Goal: Information Seeking & Learning: Check status

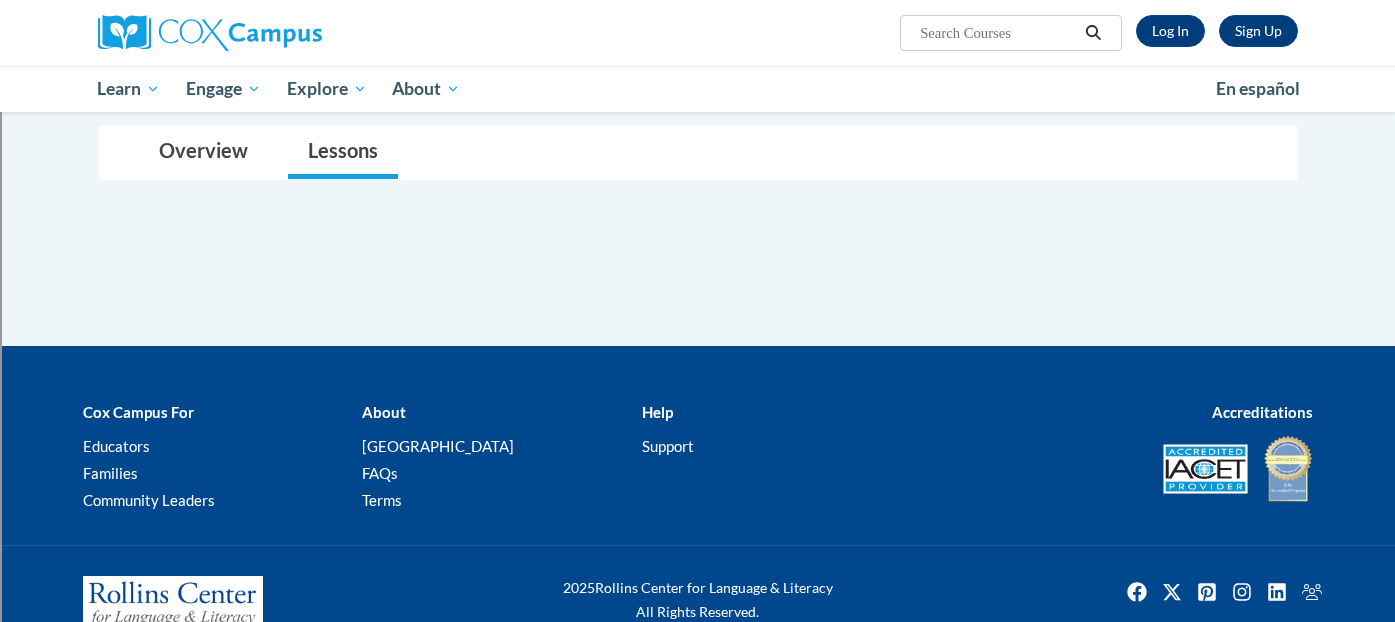
scroll to position [181, 0]
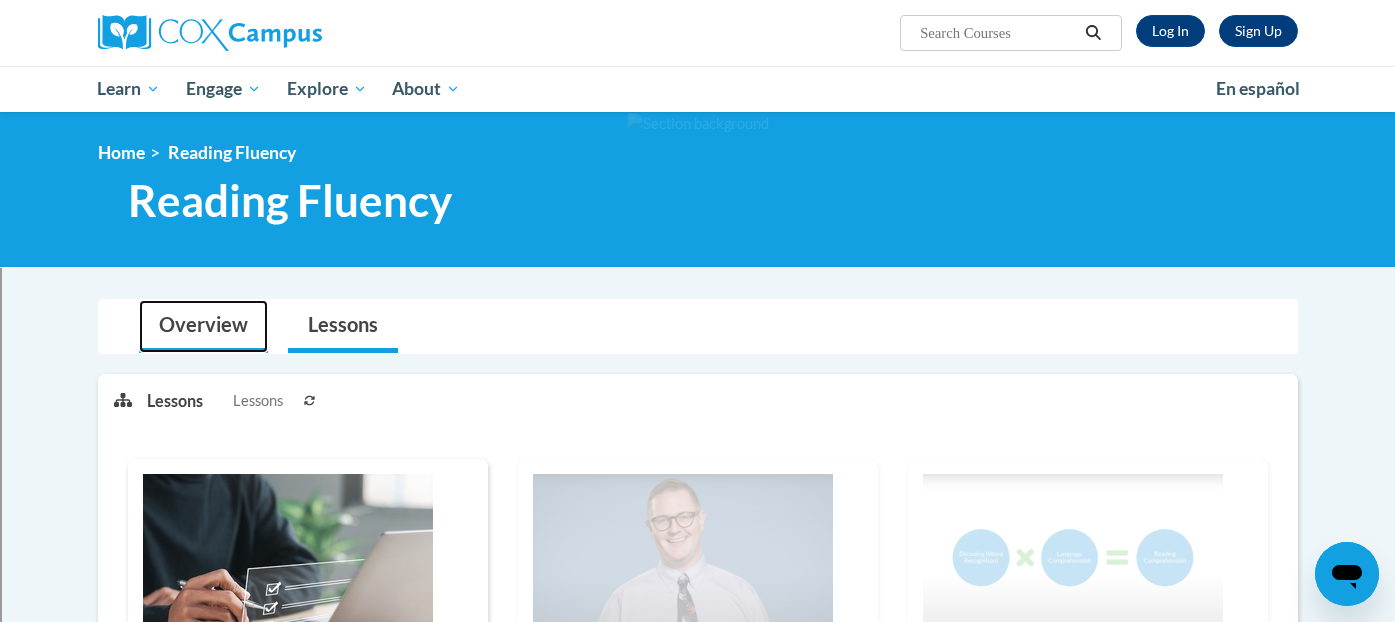
click at [213, 323] on link "Overview" at bounding box center [203, 326] width 129 height 53
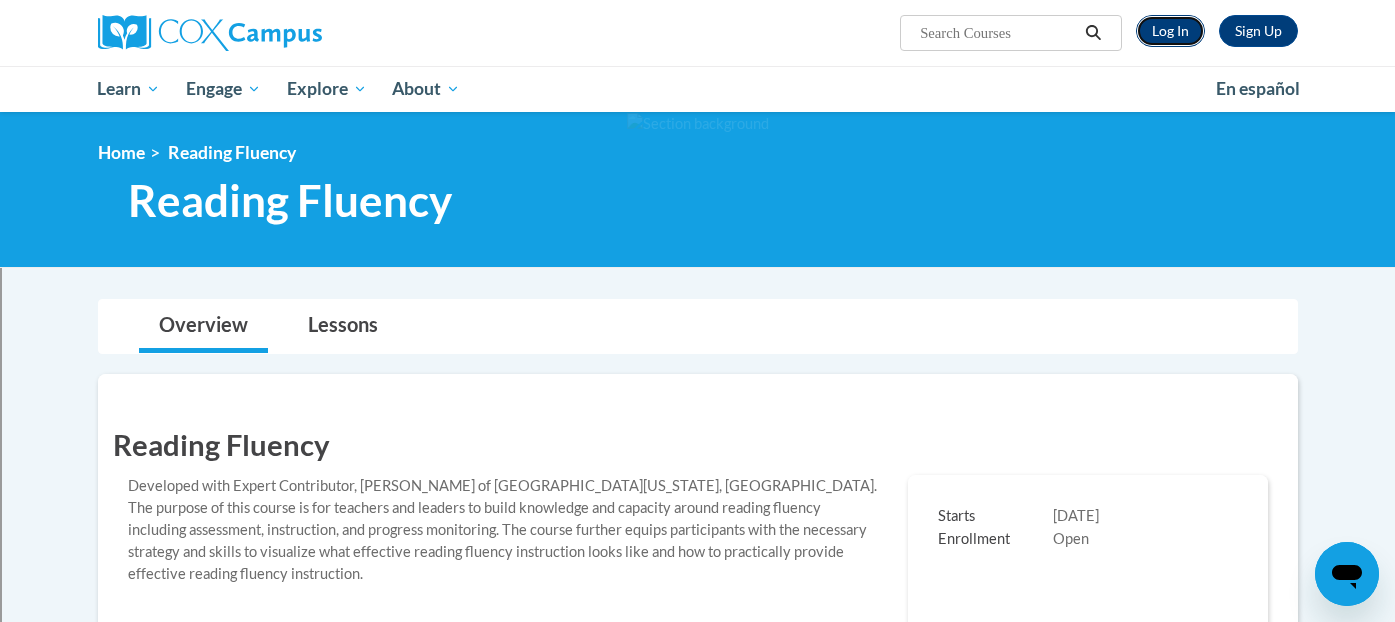
click at [1165, 26] on link "Log In" at bounding box center [1170, 31] width 69 height 32
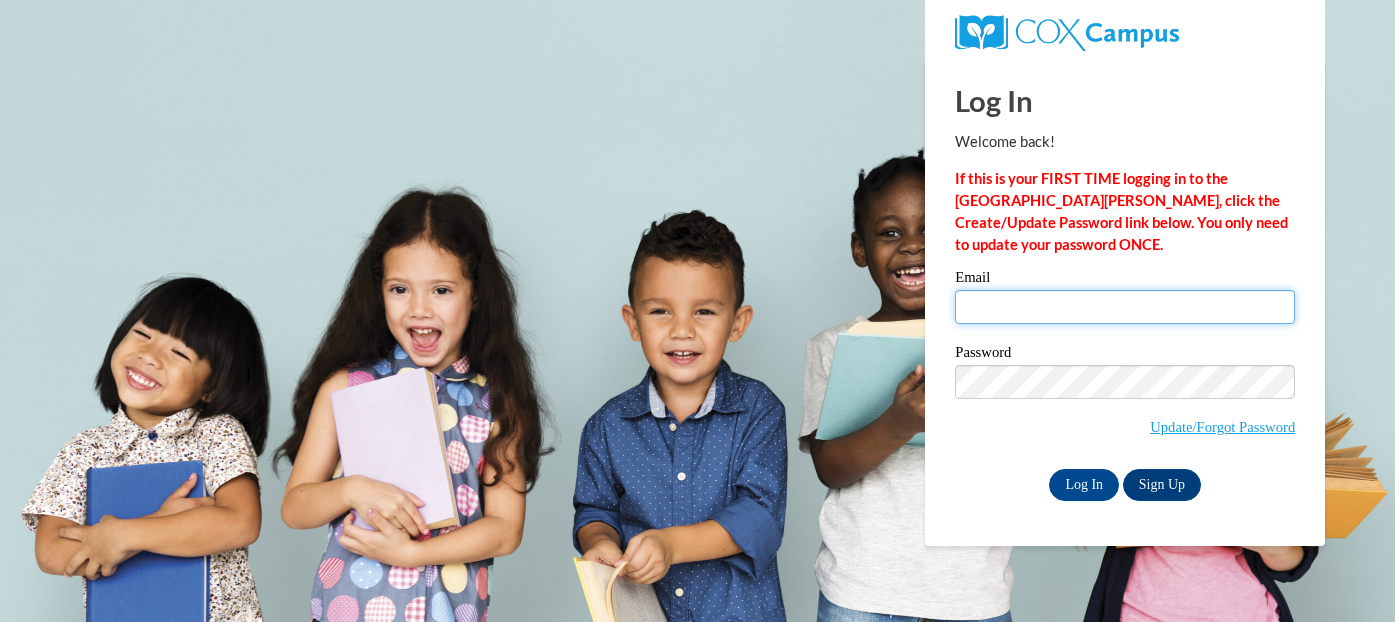
click at [1074, 308] on input "Email" at bounding box center [1125, 307] width 340 height 34
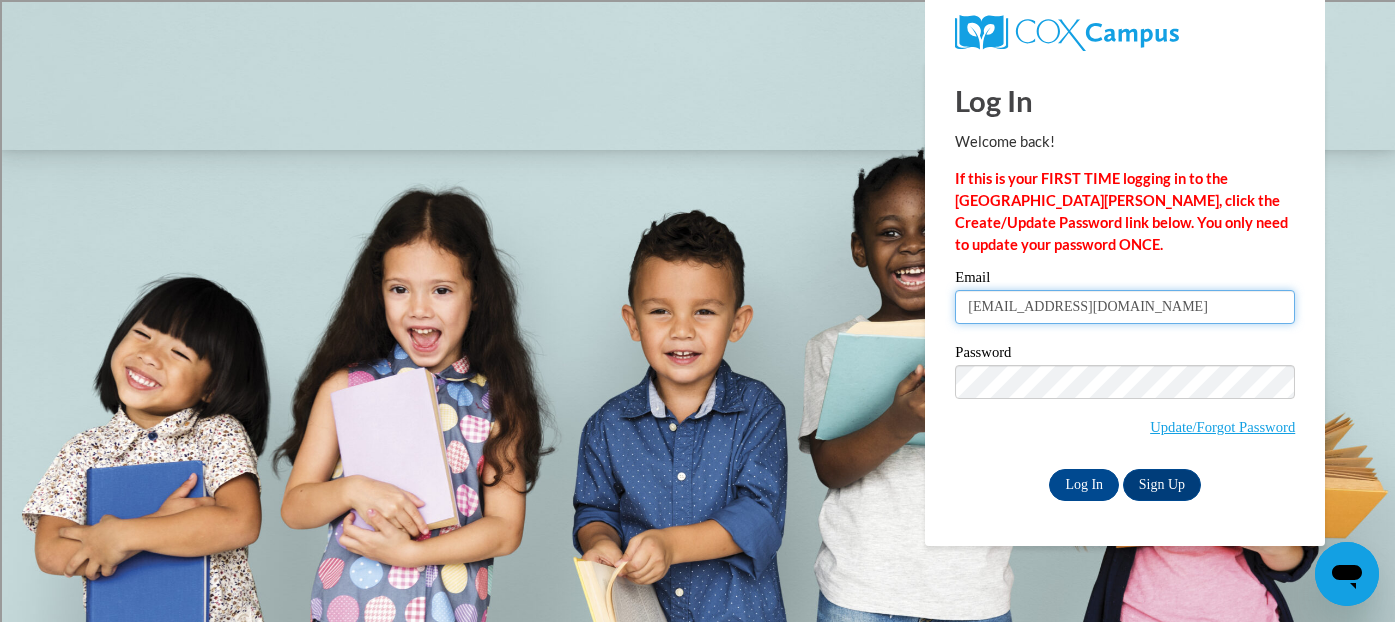
type input "athoreson@shorewood.k12.wi.us"
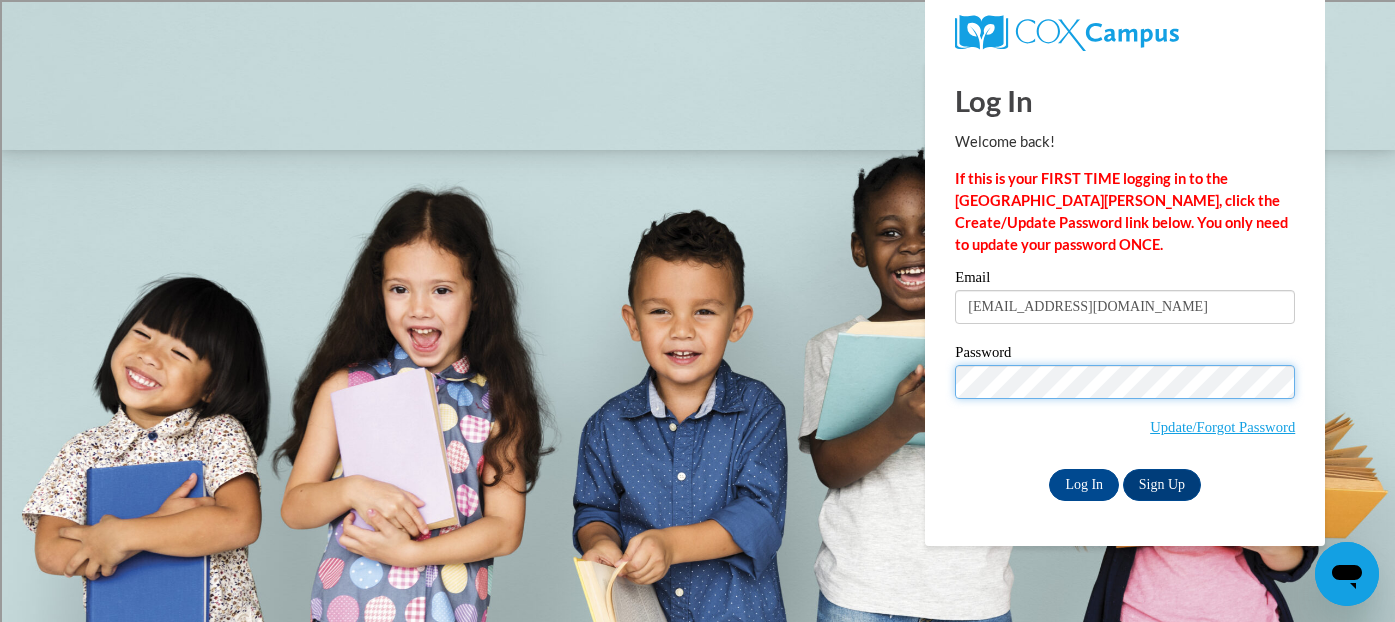
click at [1049, 469] on input "Log In" at bounding box center [1084, 485] width 70 height 32
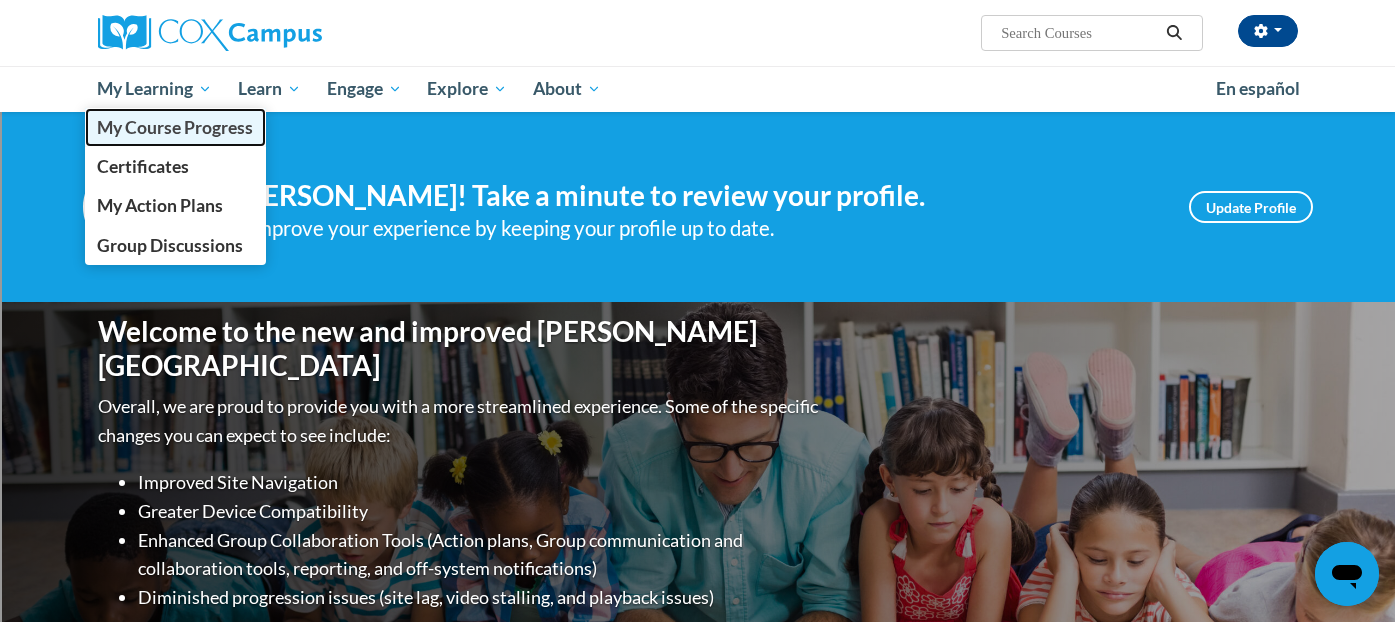
click at [196, 119] on span "My Course Progress" at bounding box center [175, 127] width 156 height 21
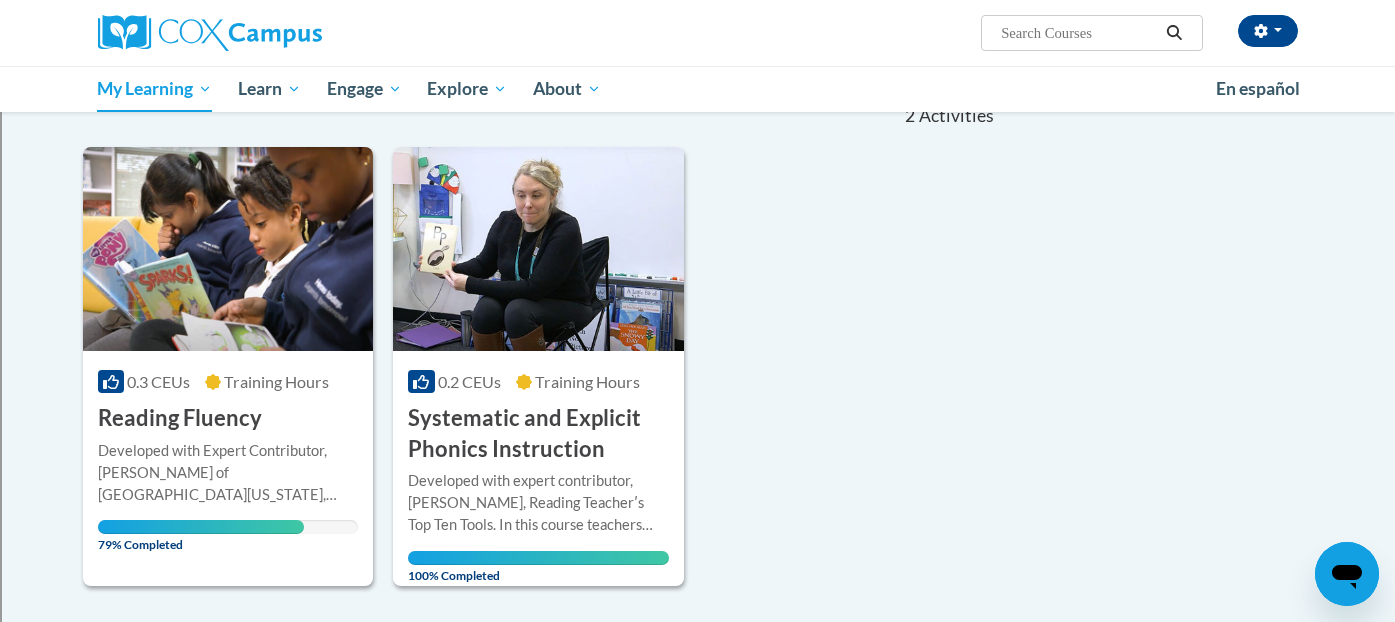
scroll to position [248, 0]
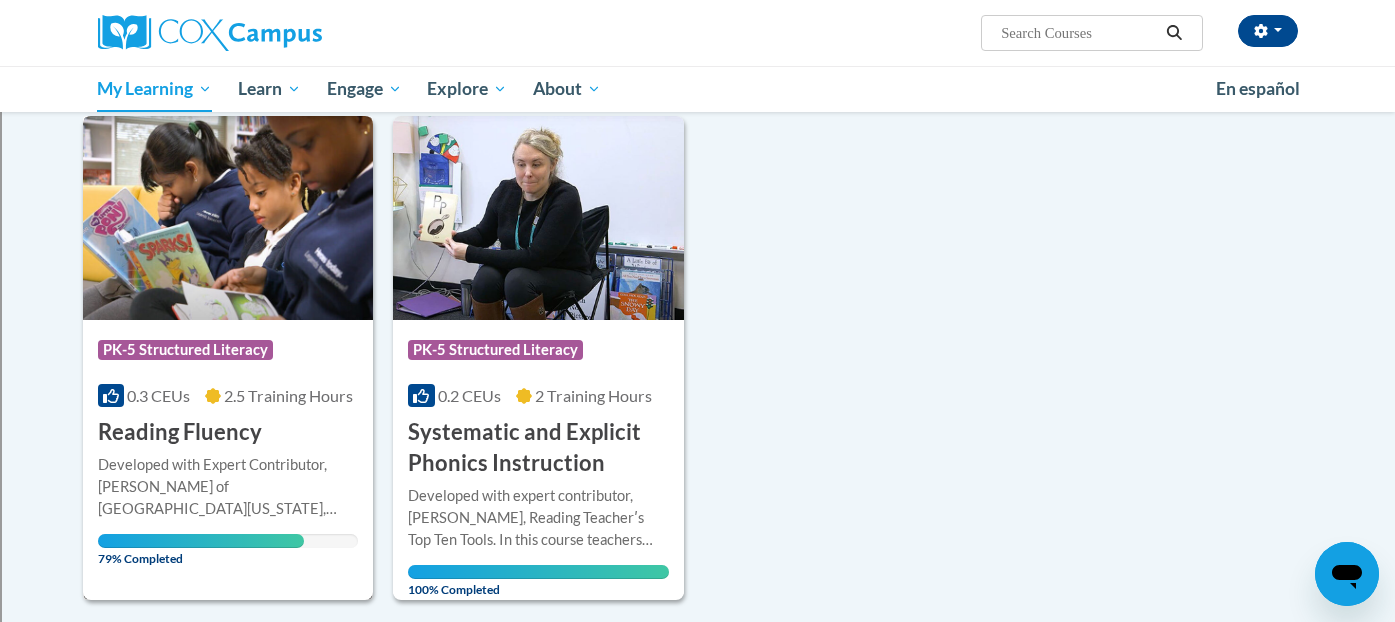
click at [230, 433] on h3 "Reading Fluency" at bounding box center [180, 432] width 164 height 31
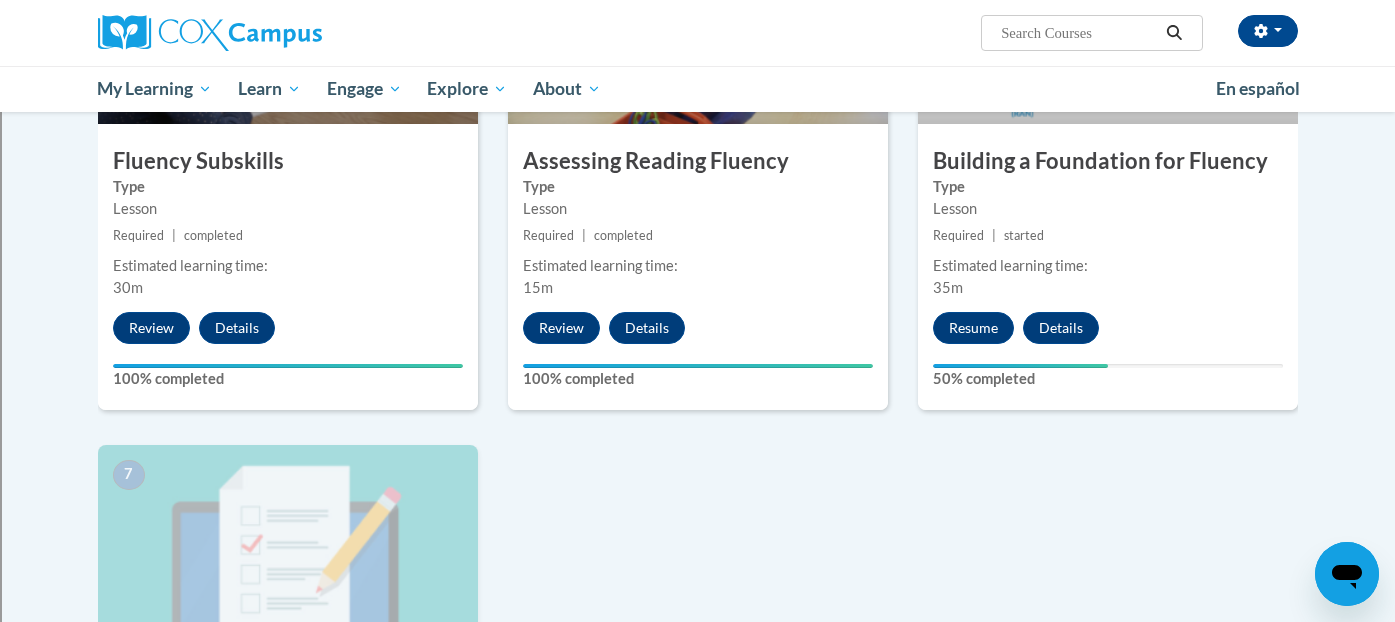
scroll to position [1115, 0]
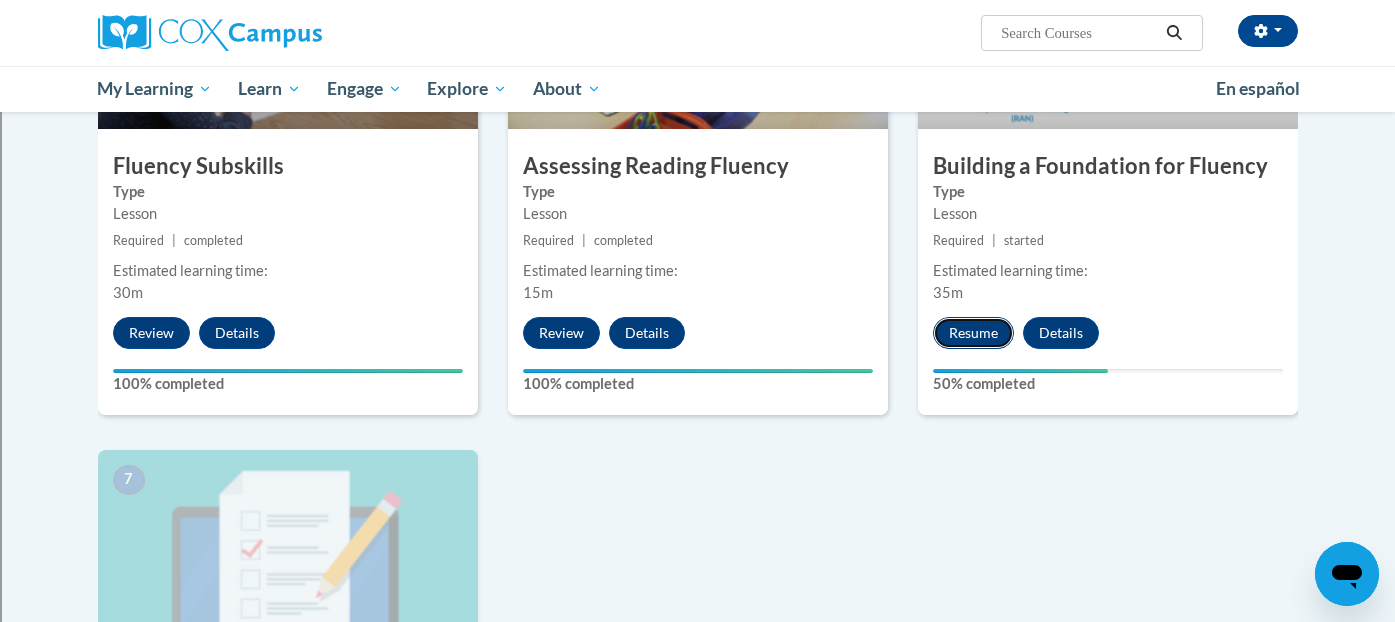
click at [971, 331] on button "Resume" at bounding box center [973, 333] width 81 height 32
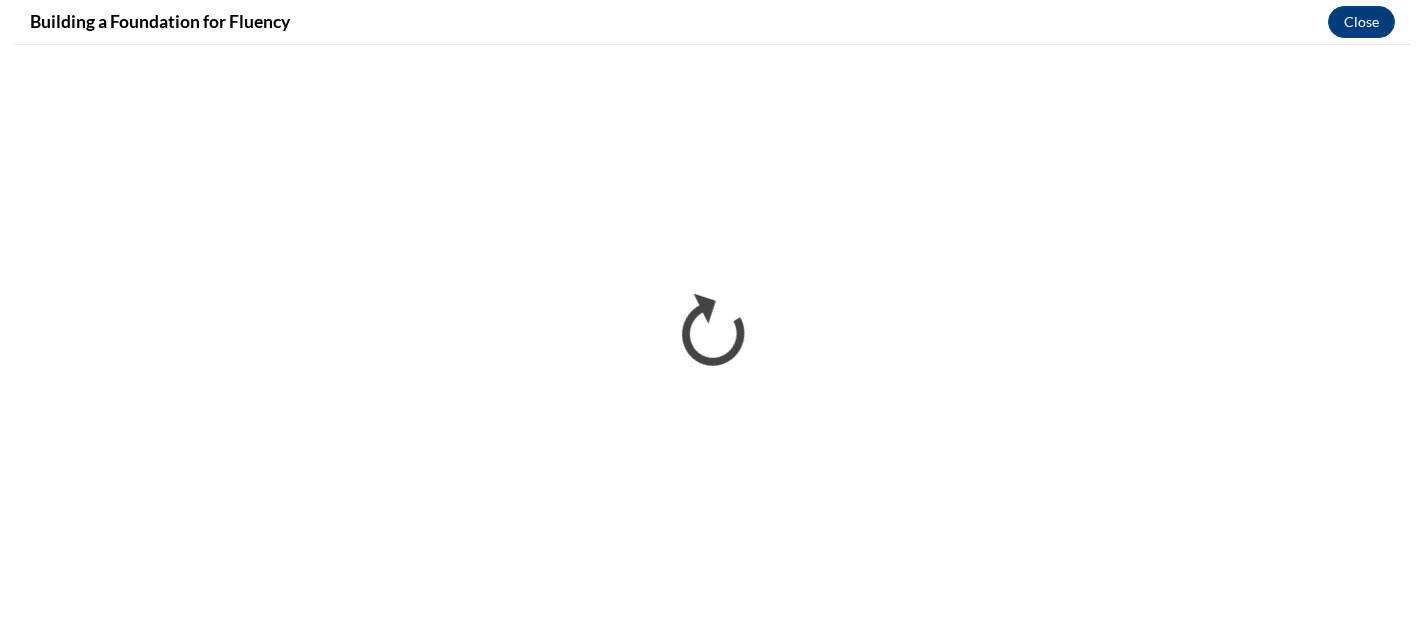
scroll to position [0, 0]
